Goal: Check status: Check status

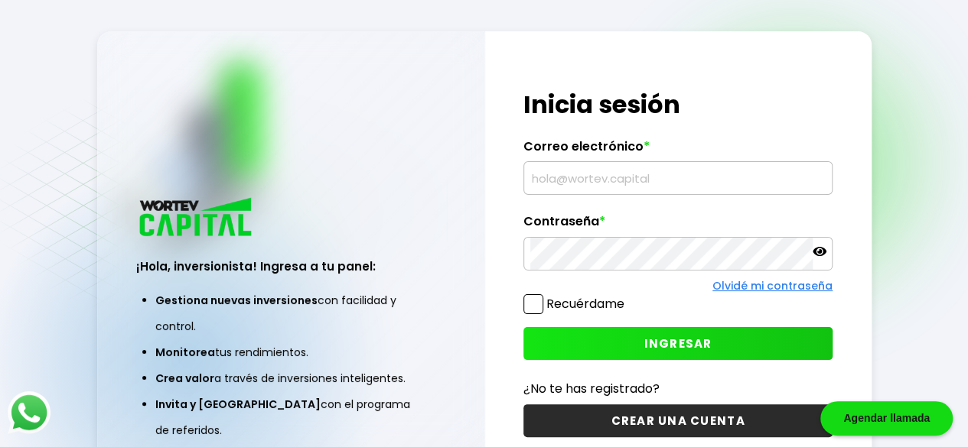
type input "[EMAIL_ADDRESS][DOMAIN_NAME]"
drag, startPoint x: 820, startPoint y: 249, endPoint x: 820, endPoint y: 241, distance: 8.4
click at [820, 242] on div at bounding box center [677, 254] width 309 height 34
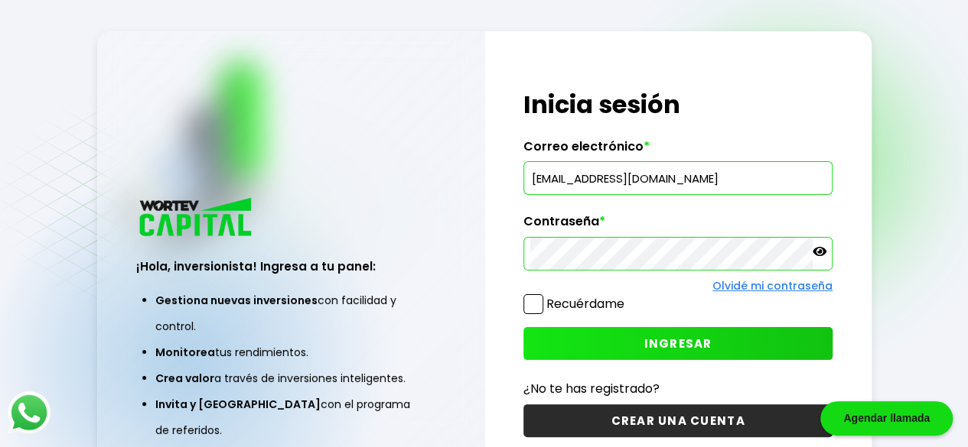
click at [818, 253] on icon at bounding box center [819, 251] width 14 height 9
click at [696, 339] on span "INGRESAR" at bounding box center [678, 344] width 68 height 16
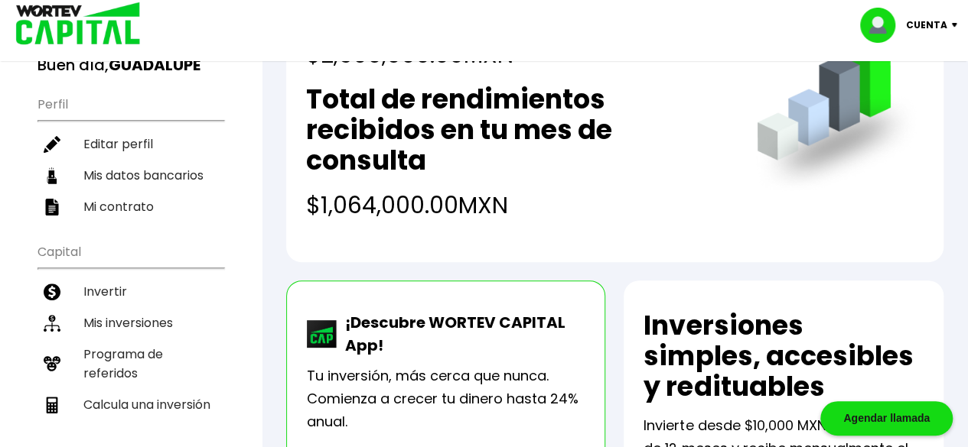
scroll to position [153, 0]
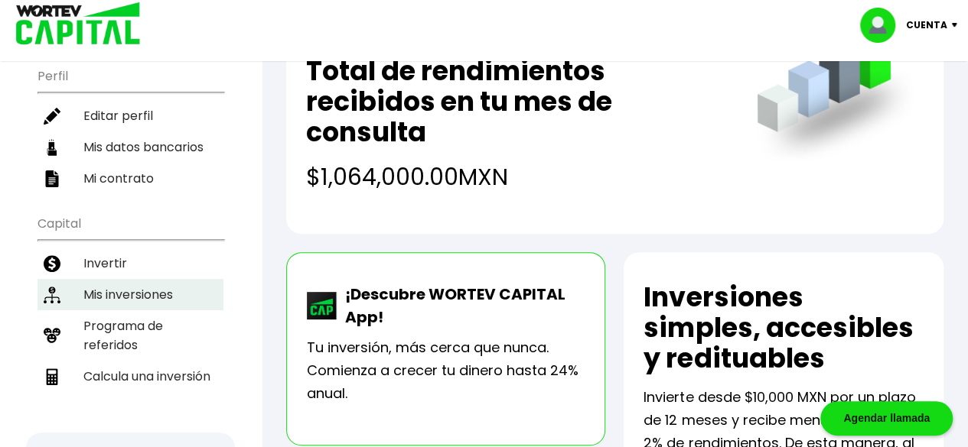
click at [112, 288] on li "Mis inversiones" at bounding box center [130, 294] width 186 height 31
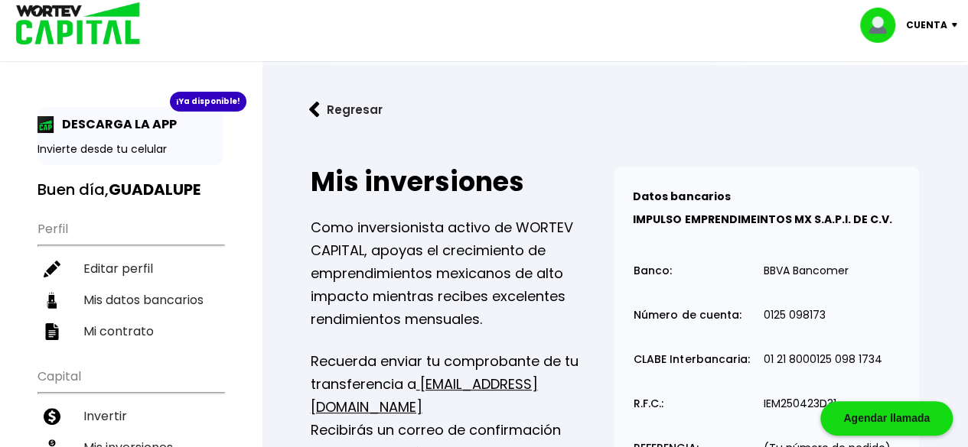
click at [953, 25] on img at bounding box center [957, 25] width 21 height 5
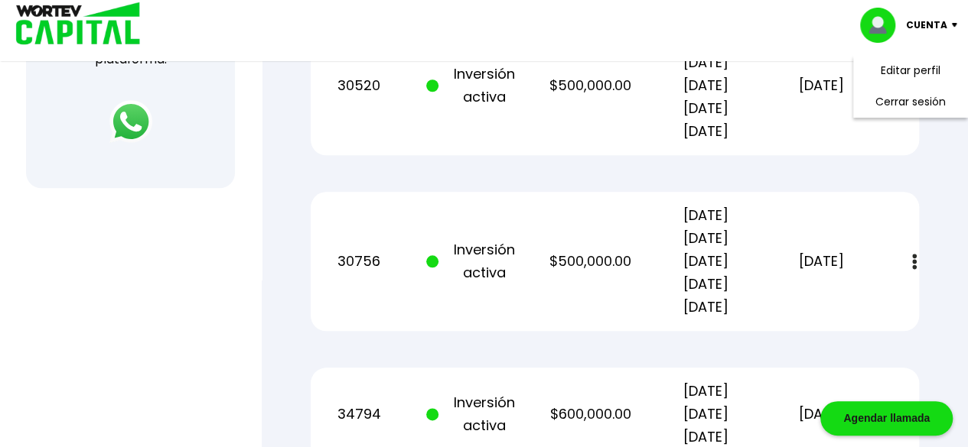
scroll to position [841, 0]
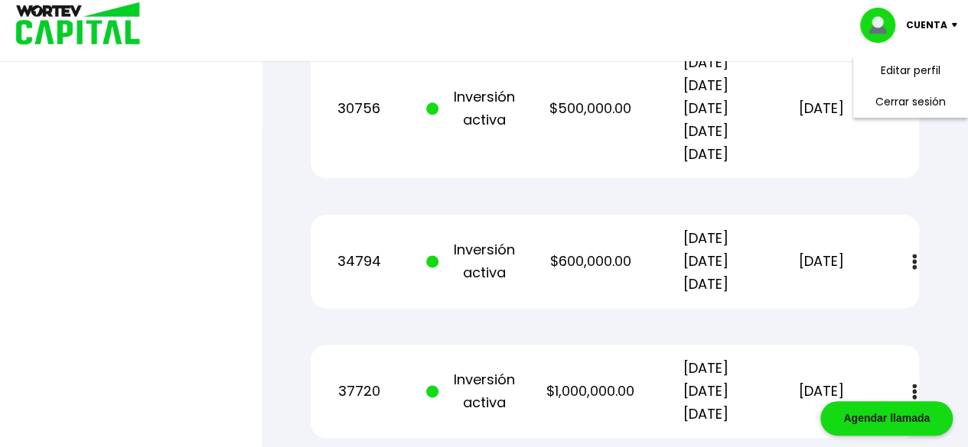
click at [913, 264] on img at bounding box center [914, 262] width 5 height 16
click at [871, 307] on img at bounding box center [876, 303] width 12 height 15
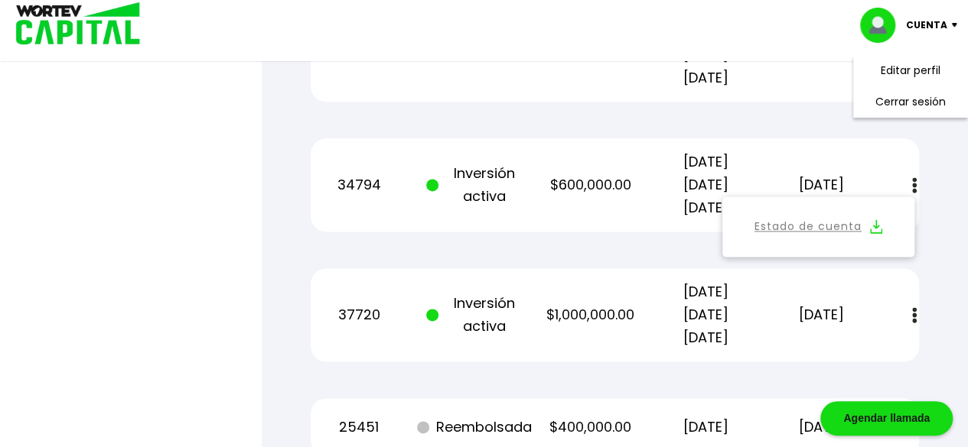
click at [915, 186] on img at bounding box center [914, 185] width 5 height 16
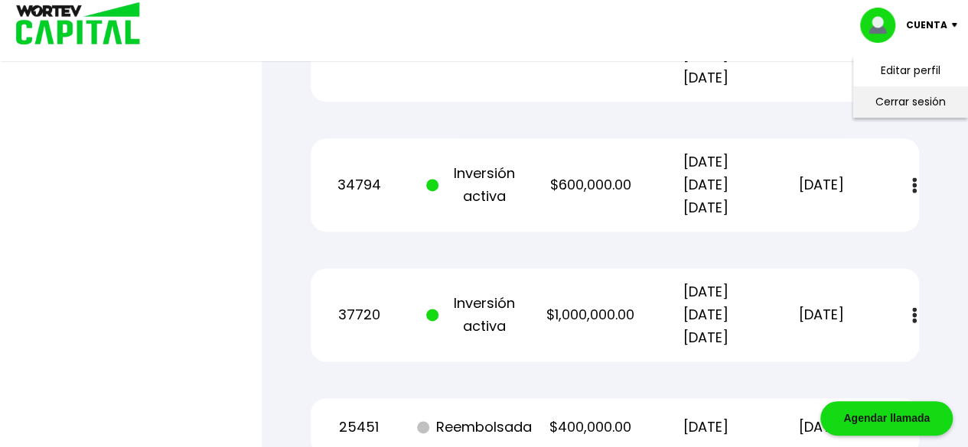
click at [909, 103] on li "Cerrar sesión" at bounding box center [910, 101] width 122 height 31
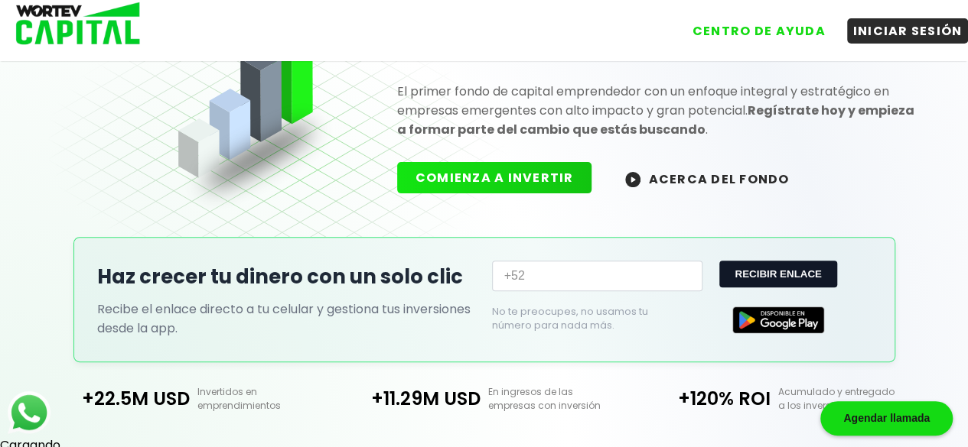
scroll to position [421, 0]
